Goal: Find specific page/section: Find specific page/section

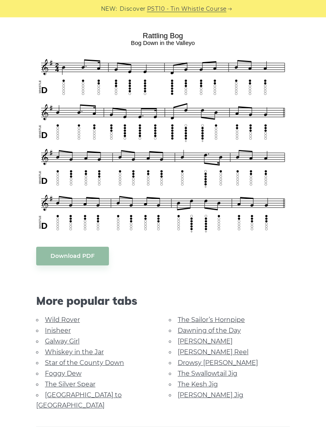
scroll to position [213, 0]
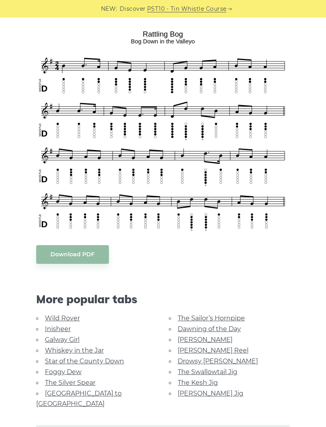
click at [70, 338] on link "Galway Girl" at bounding box center [62, 340] width 35 height 8
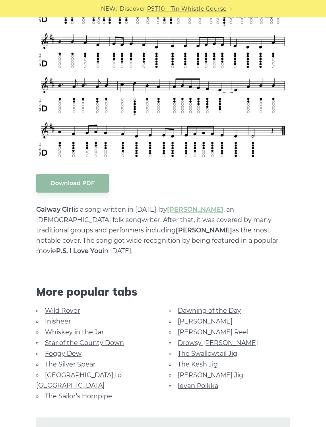
scroll to position [266, 0]
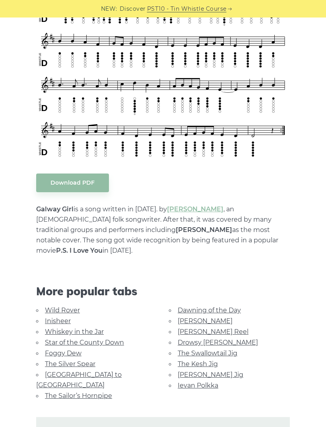
click at [279, 270] on div "More popular tabs" at bounding box center [163, 286] width 266 height 37
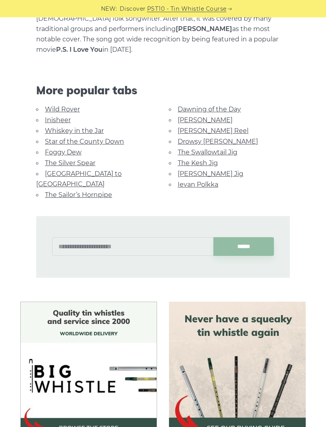
scroll to position [467, 0]
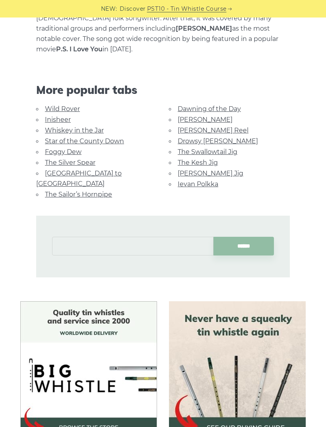
click at [110, 237] on input "text" at bounding box center [132, 246] width 161 height 19
click at [243, 237] on input "******" at bounding box center [243, 246] width 60 height 19
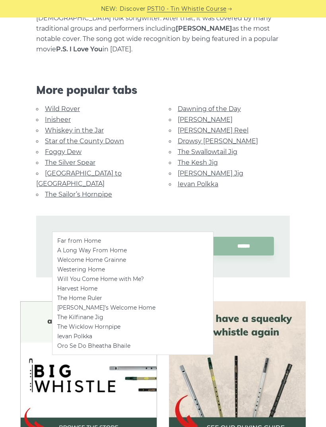
type input "*"
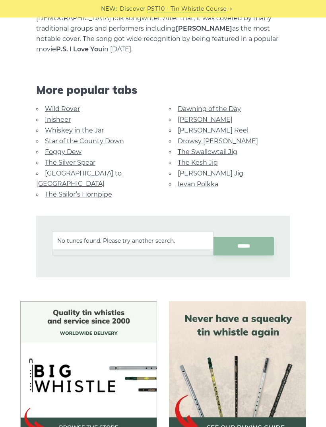
type input "*"
type input "**********"
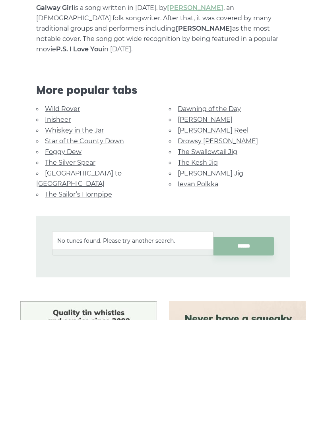
scroll to position [0, 0]
